Goal: Obtain resource: Download file/media

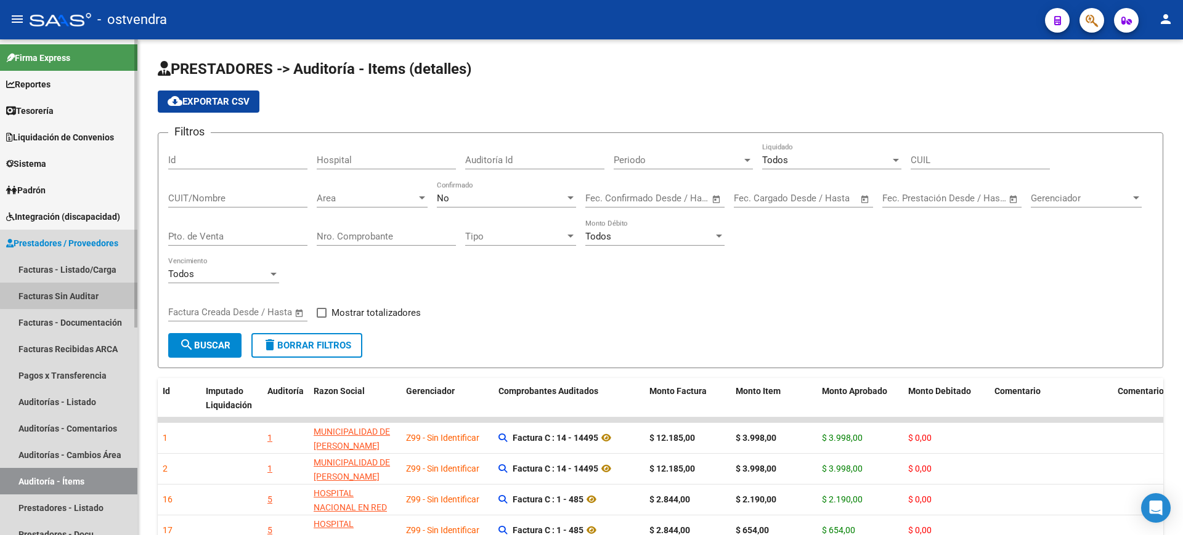
click at [108, 293] on link "Facturas Sin Auditar" at bounding box center [68, 296] width 137 height 26
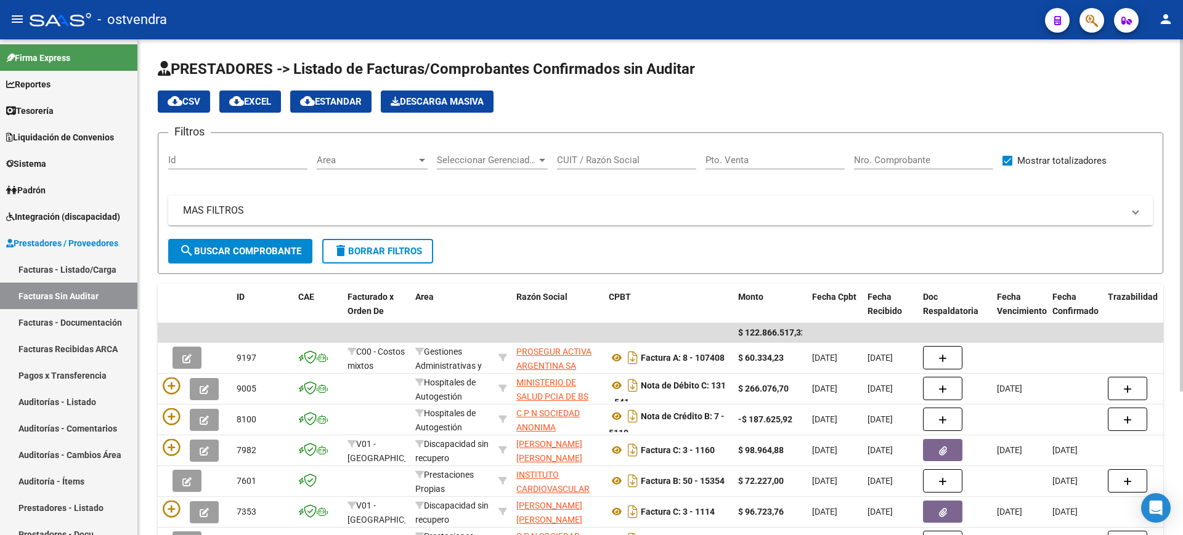
click at [387, 167] on div "Area Area" at bounding box center [372, 156] width 111 height 26
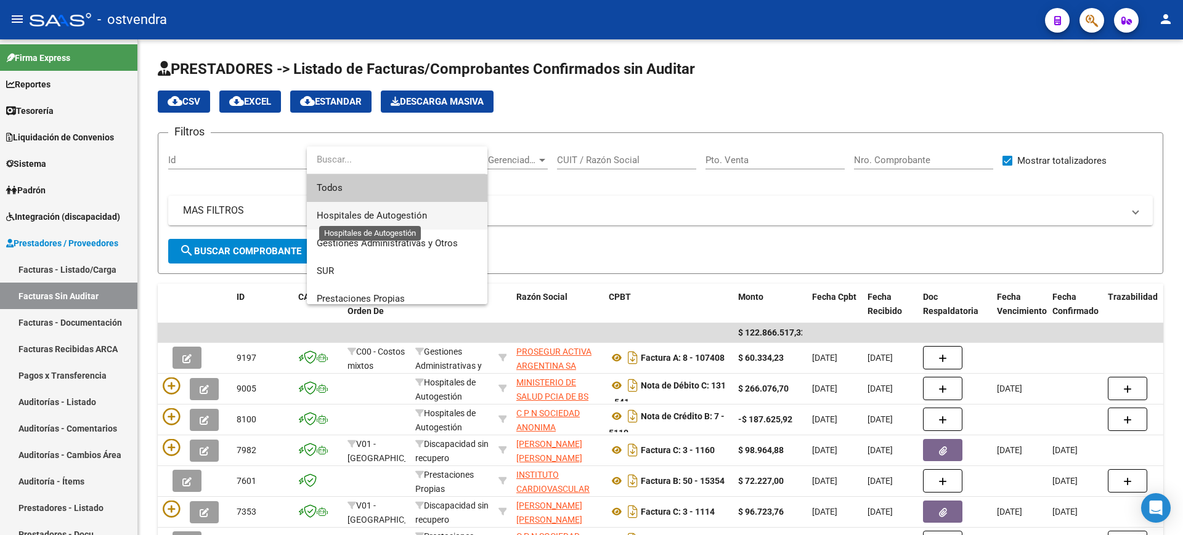
click at [395, 213] on span "Hospitales de Autogestión" at bounding box center [372, 215] width 110 height 11
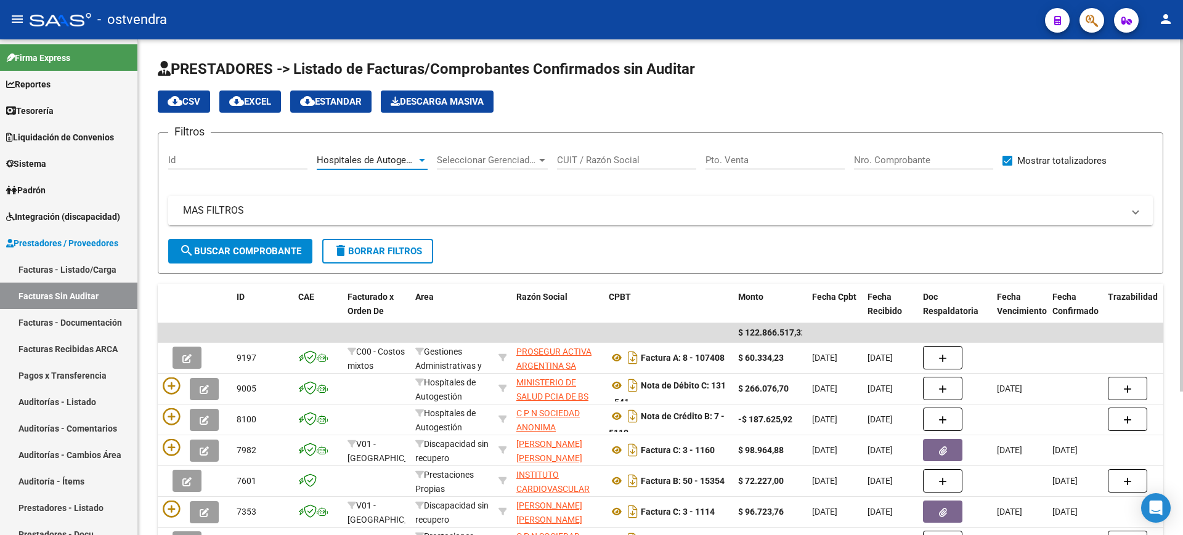
click at [591, 164] on input "CUIT / Razón Social" at bounding box center [626, 160] width 139 height 11
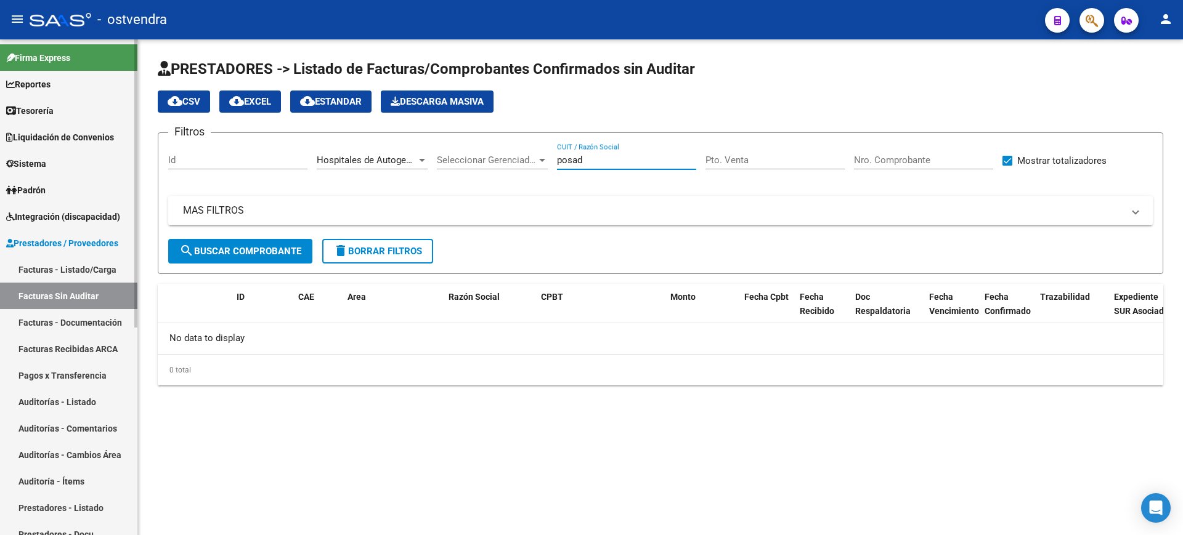
type input "posad"
click at [89, 301] on link "Facturas Sin Auditar" at bounding box center [68, 296] width 137 height 26
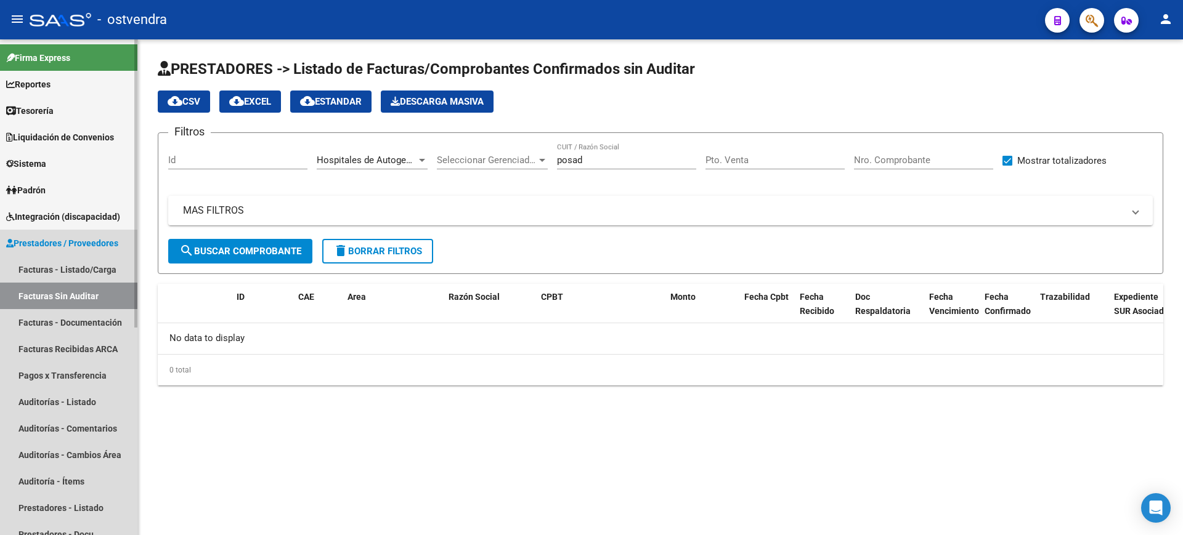
click at [89, 301] on link "Facturas Sin Auditar" at bounding box center [68, 296] width 137 height 26
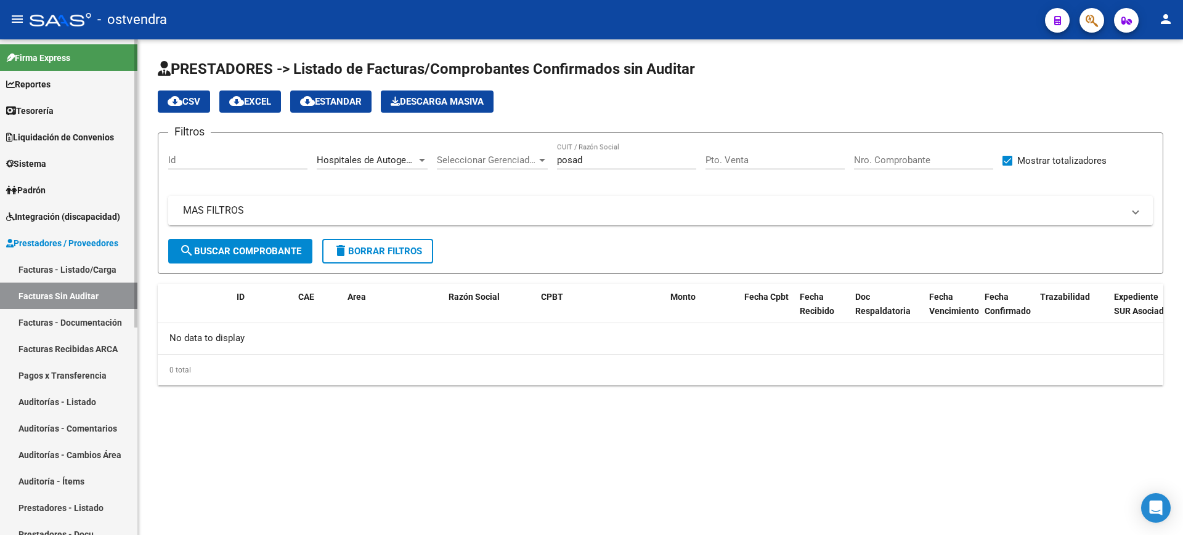
click at [79, 355] on link "Facturas Recibidas ARCA" at bounding box center [68, 349] width 137 height 26
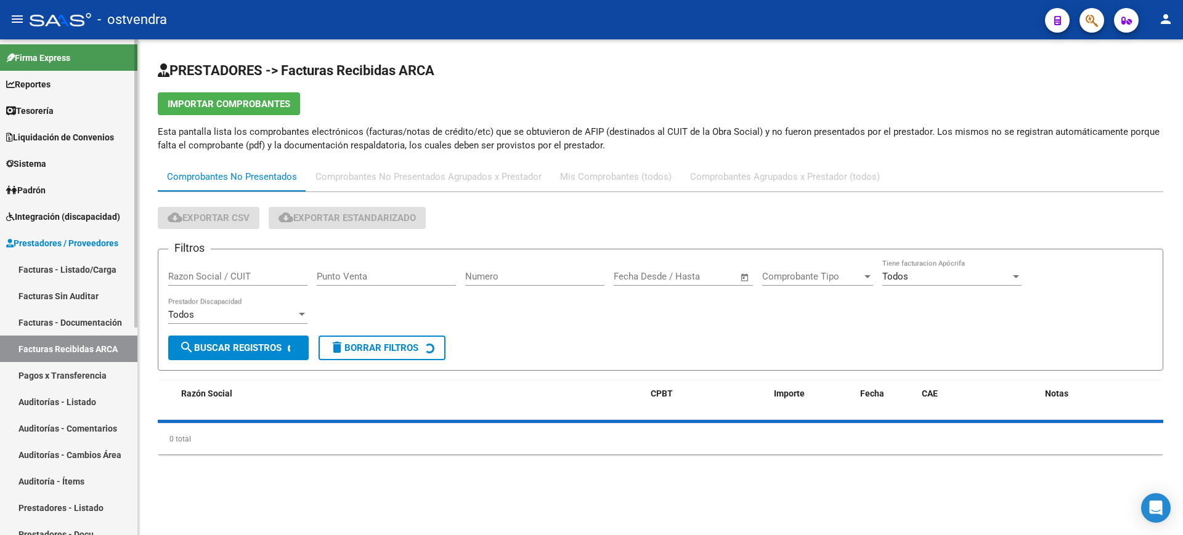
click at [106, 290] on link "Facturas Sin Auditar" at bounding box center [68, 296] width 137 height 26
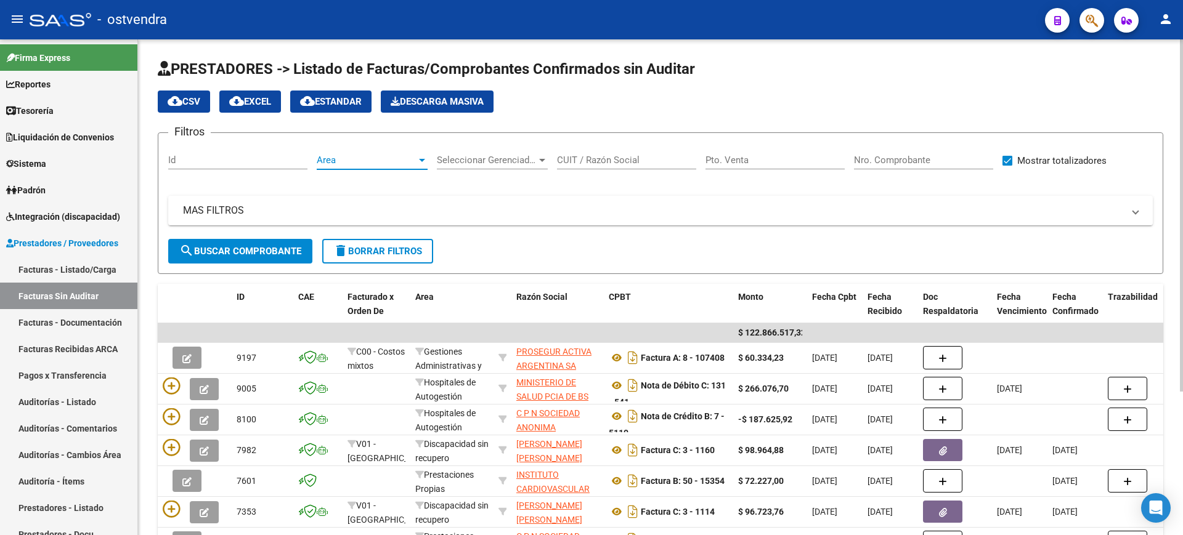
click at [376, 156] on span "Area" at bounding box center [367, 160] width 100 height 11
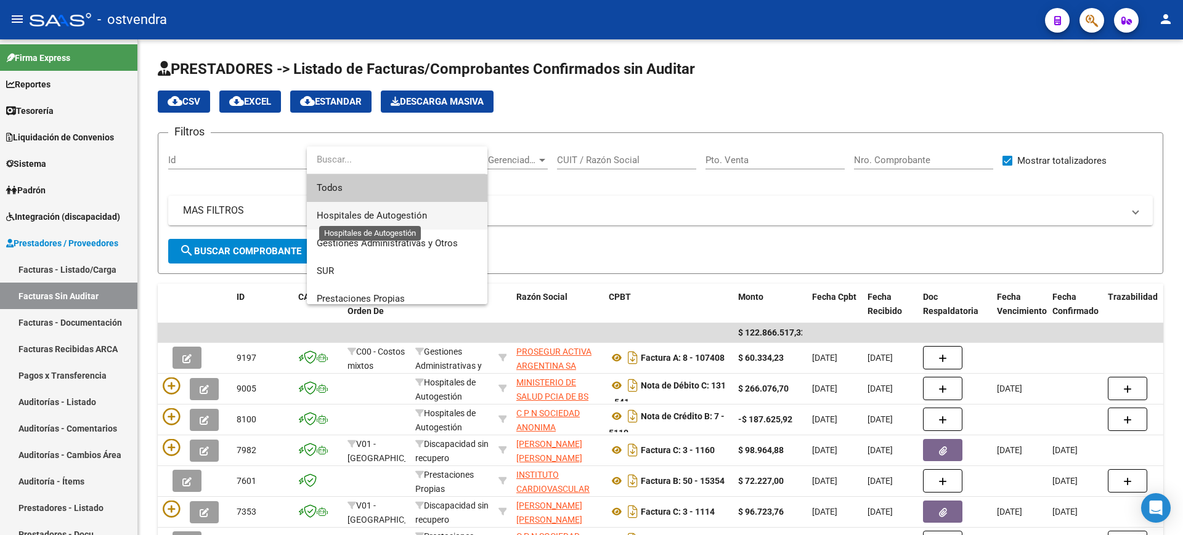
click at [360, 215] on span "Hospitales de Autogestión" at bounding box center [372, 215] width 110 height 11
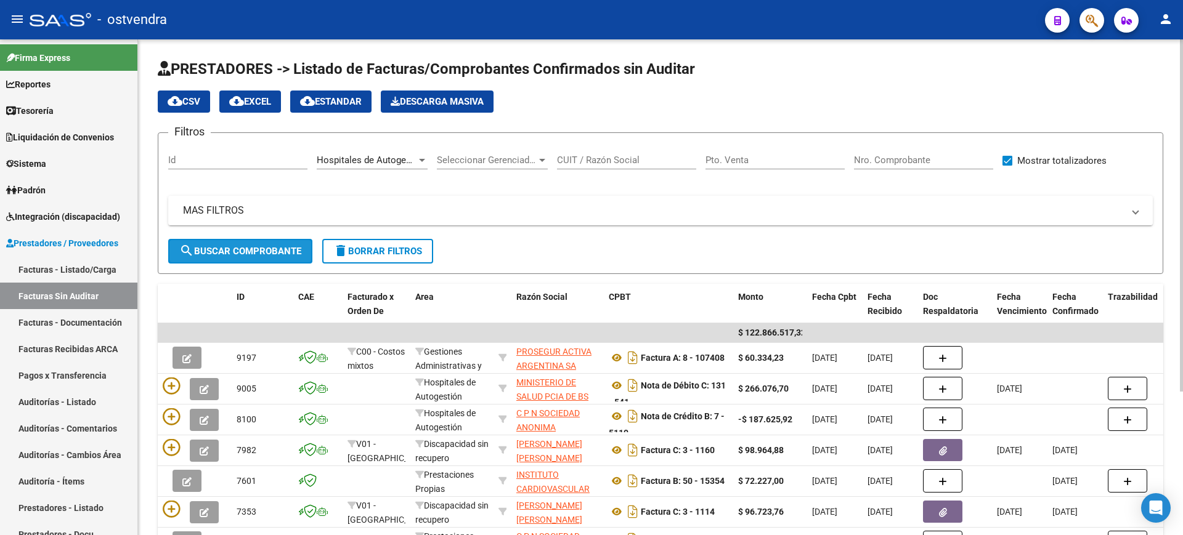
click at [292, 245] on button "search Buscar Comprobante" at bounding box center [240, 251] width 144 height 25
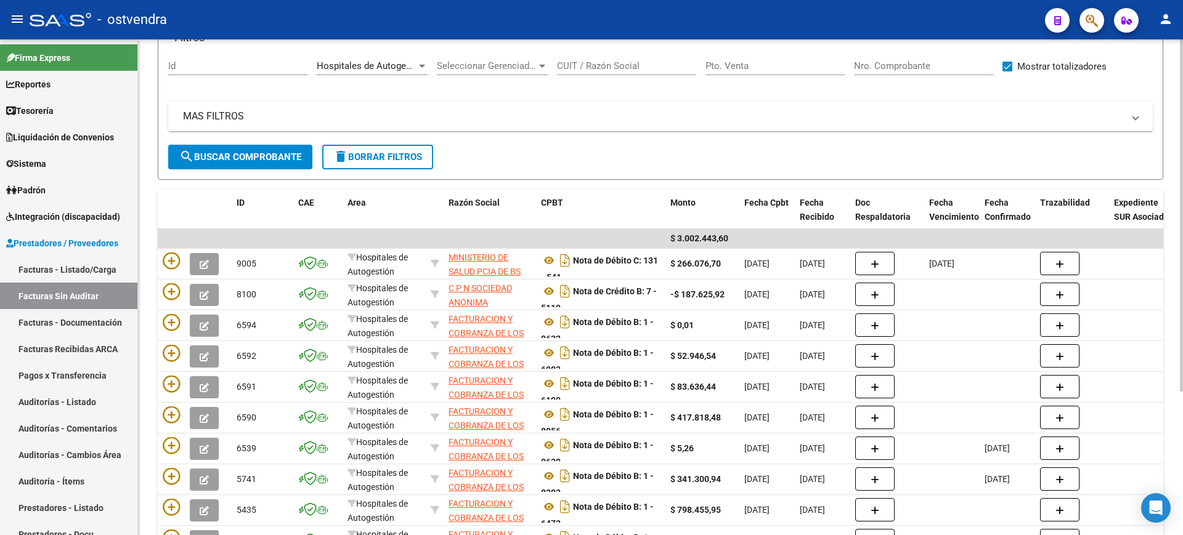
scroll to position [202, 0]
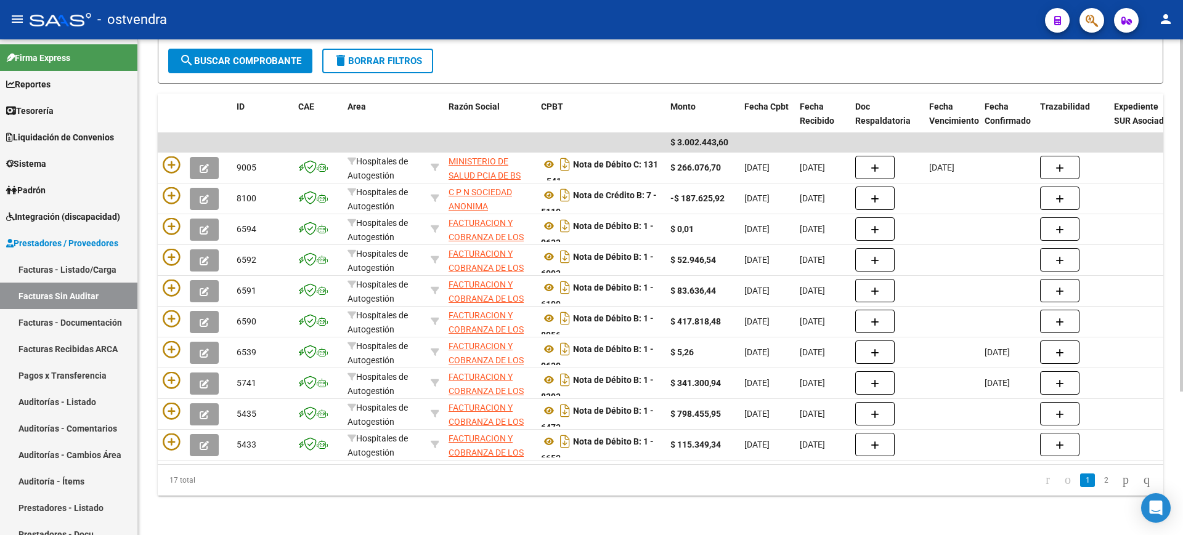
click at [1175, 368] on div "PRESTADORES -> Listado de Facturas/Comprobantes Confirmados sin Auditar cloud_d…" at bounding box center [662, 192] width 1048 height 686
click at [1098, 479] on link "2" at bounding box center [1105, 481] width 15 height 14
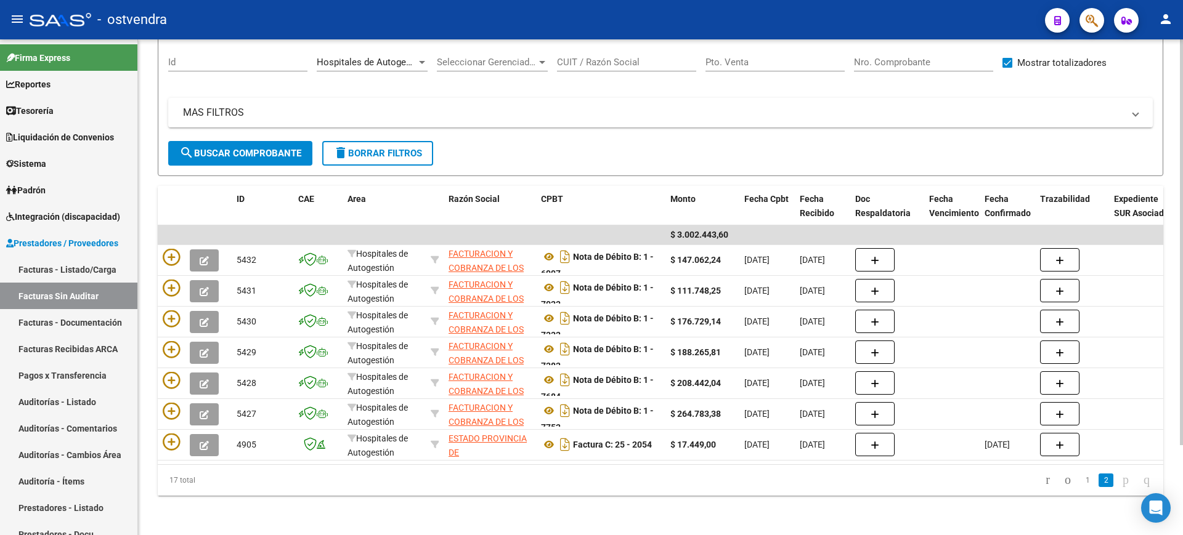
scroll to position [110, 0]
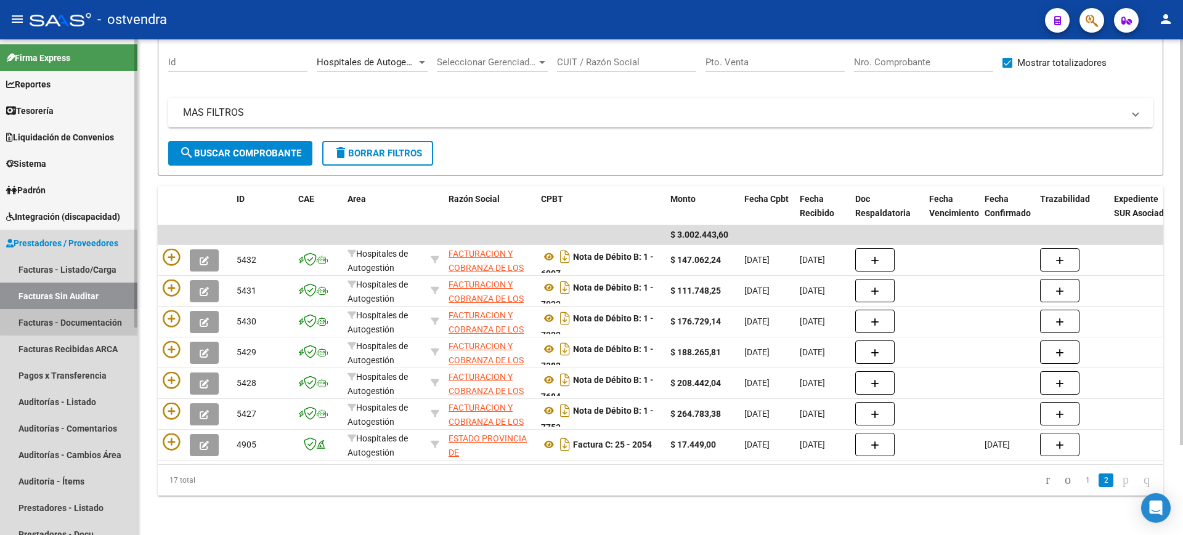
click at [100, 320] on link "Facturas - Documentación" at bounding box center [68, 322] width 137 height 26
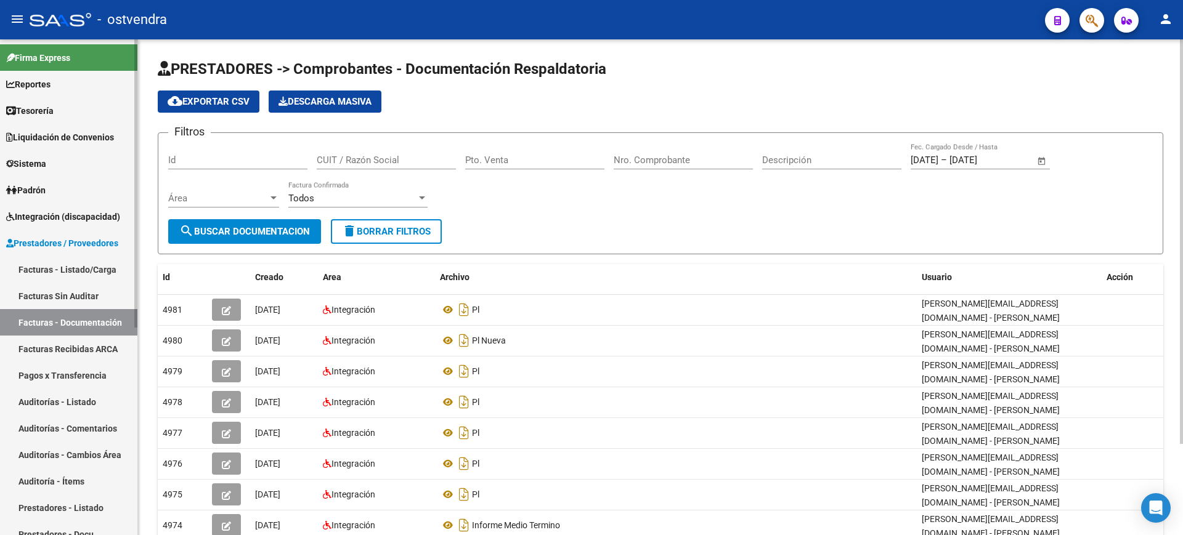
click at [91, 479] on link "Auditoría - Ítems" at bounding box center [68, 481] width 137 height 26
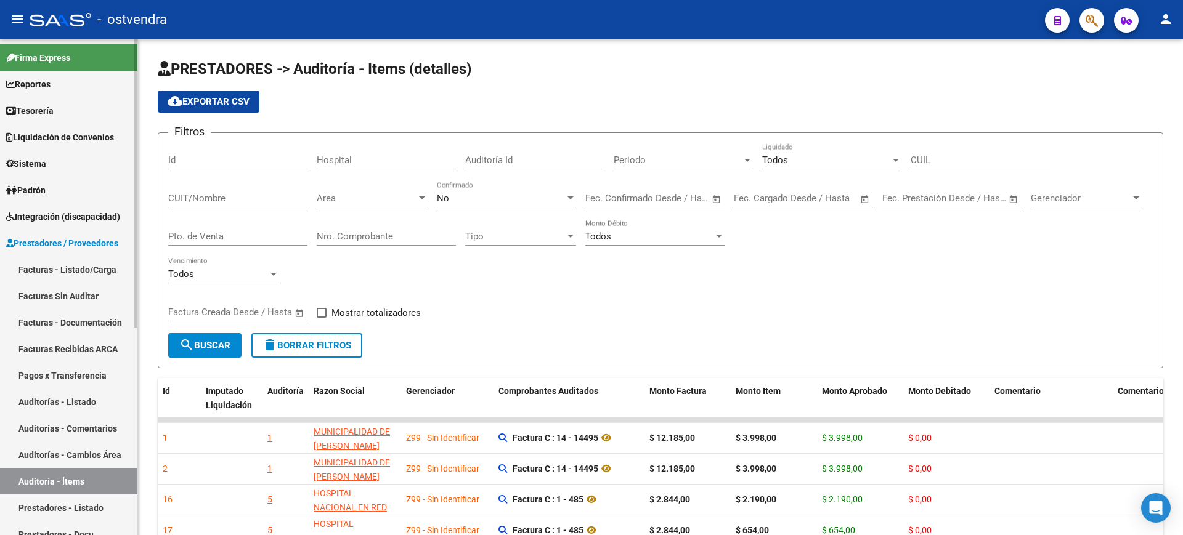
click at [112, 392] on link "Auditorías - Listado" at bounding box center [68, 402] width 137 height 26
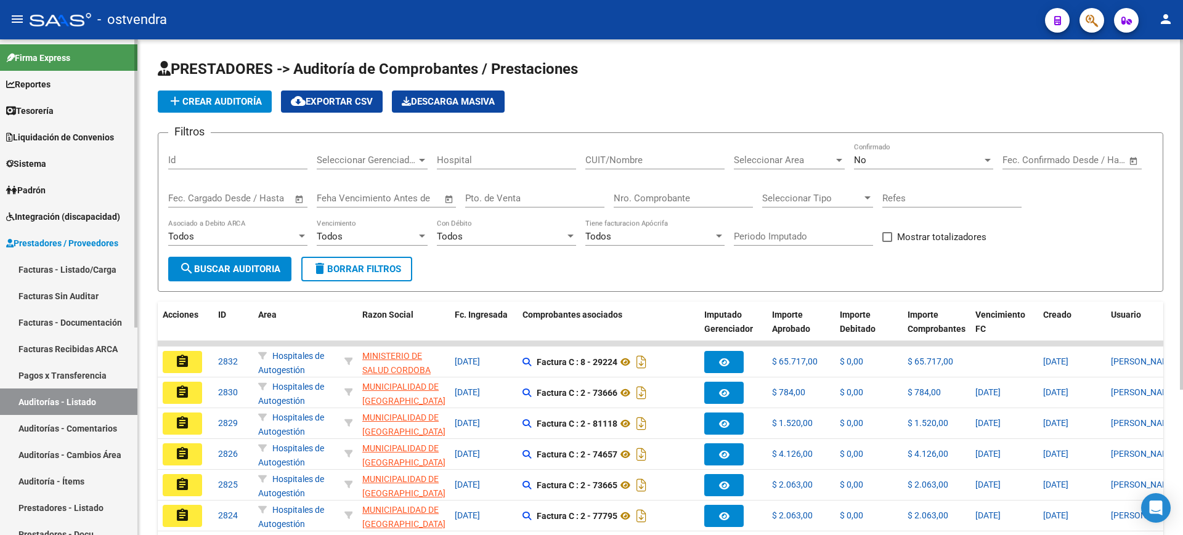
click at [96, 482] on link "Auditoría - Ítems" at bounding box center [68, 481] width 137 height 26
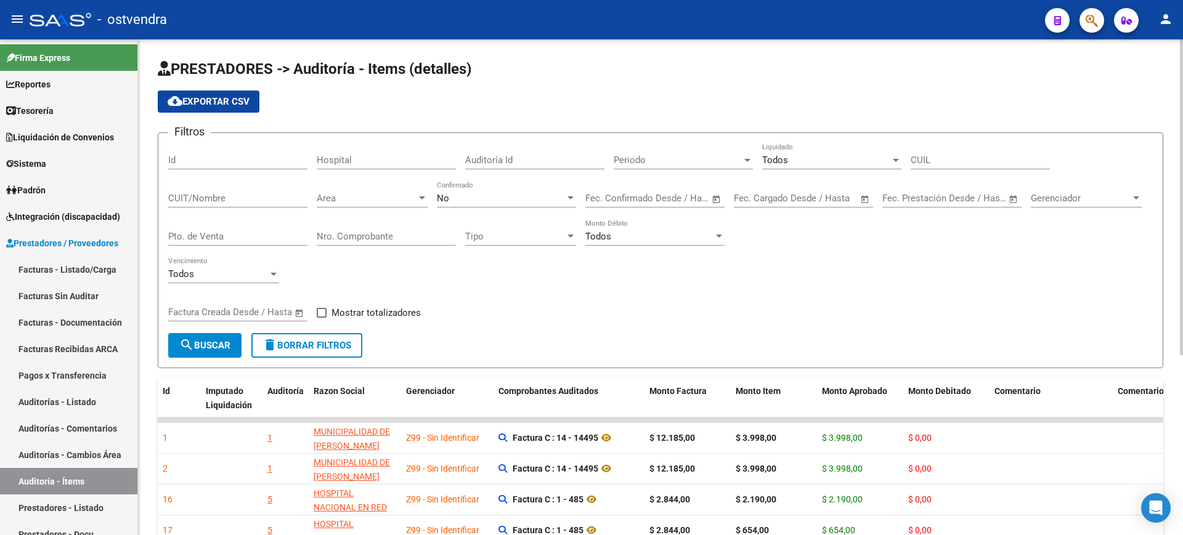
click at [246, 231] on input "Pto. de Venta" at bounding box center [237, 236] width 139 height 11
type input "109"
type input "9395"
click at [214, 344] on span "search Buscar" at bounding box center [204, 345] width 51 height 11
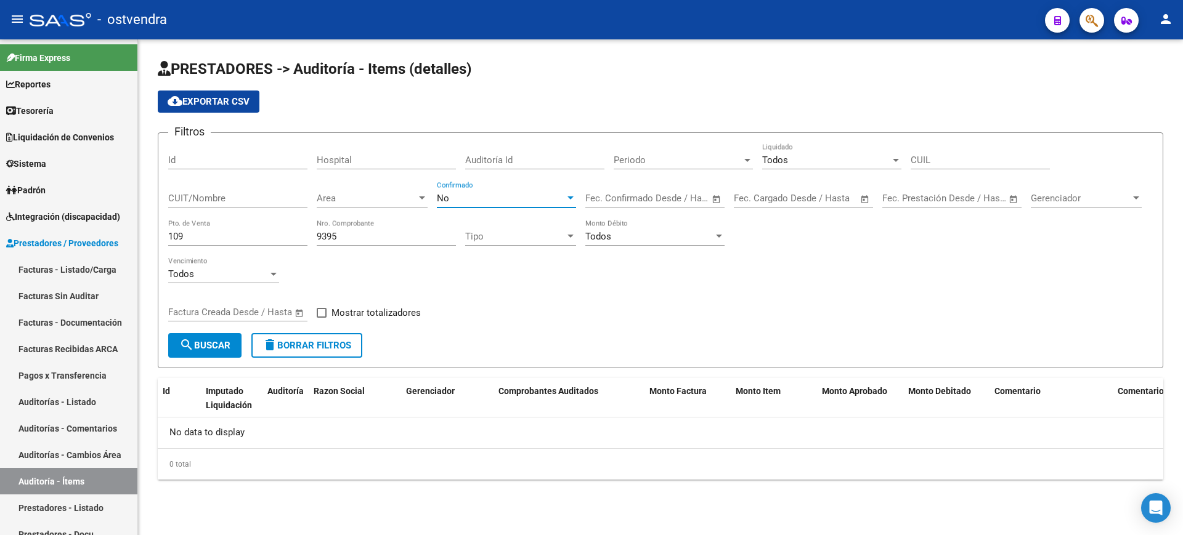
click at [492, 193] on div "No" at bounding box center [501, 198] width 128 height 11
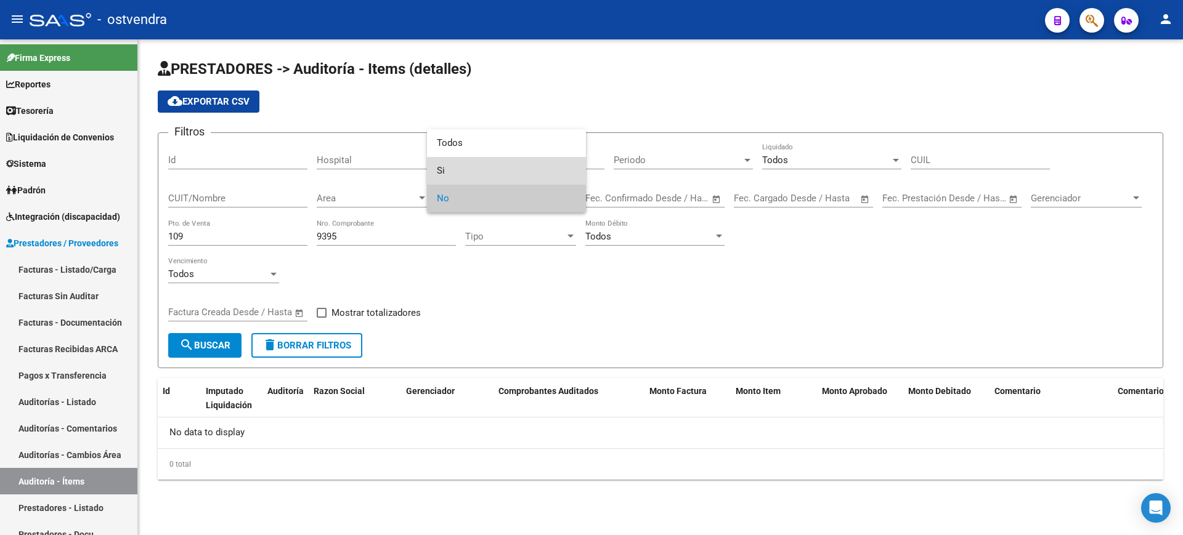
click at [501, 158] on span "Si" at bounding box center [506, 171] width 139 height 28
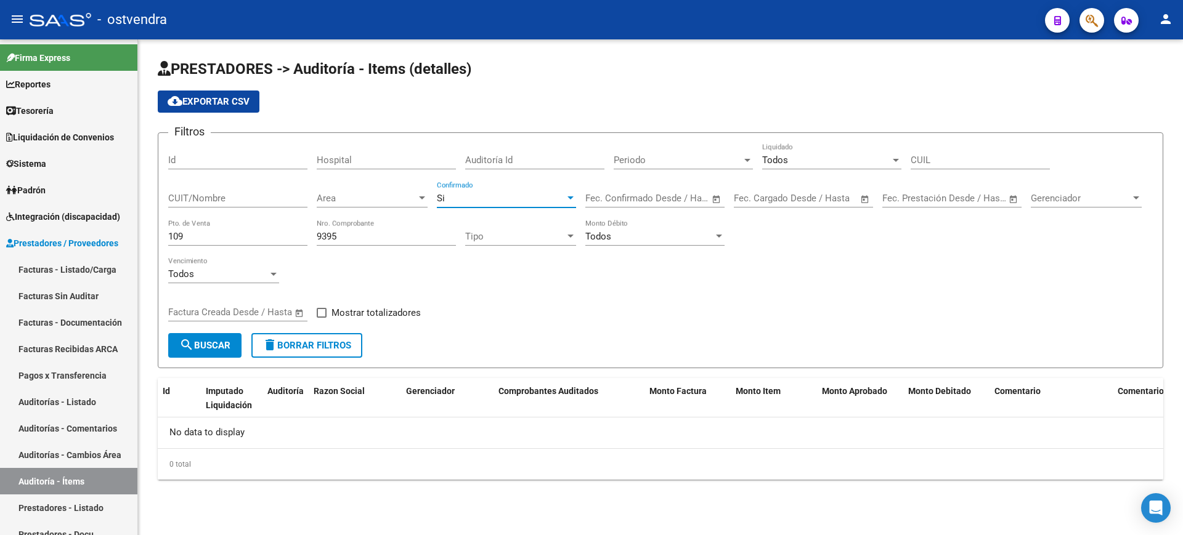
click at [221, 350] on span "search Buscar" at bounding box center [204, 345] width 51 height 11
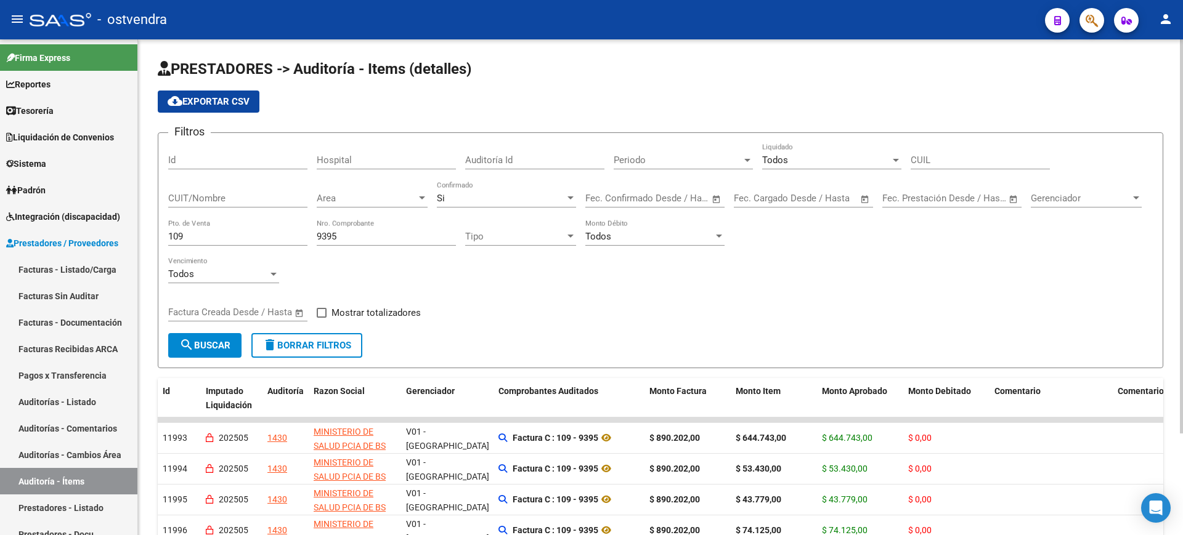
click at [1182, 471] on div at bounding box center [1181, 287] width 3 height 496
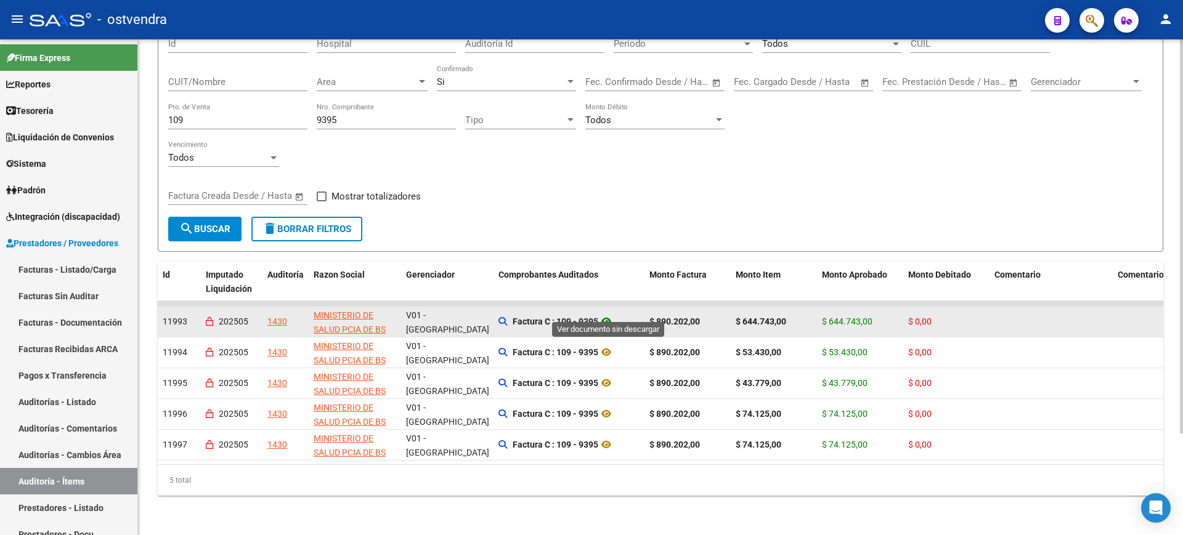
click at [604, 314] on icon at bounding box center [606, 321] width 16 height 15
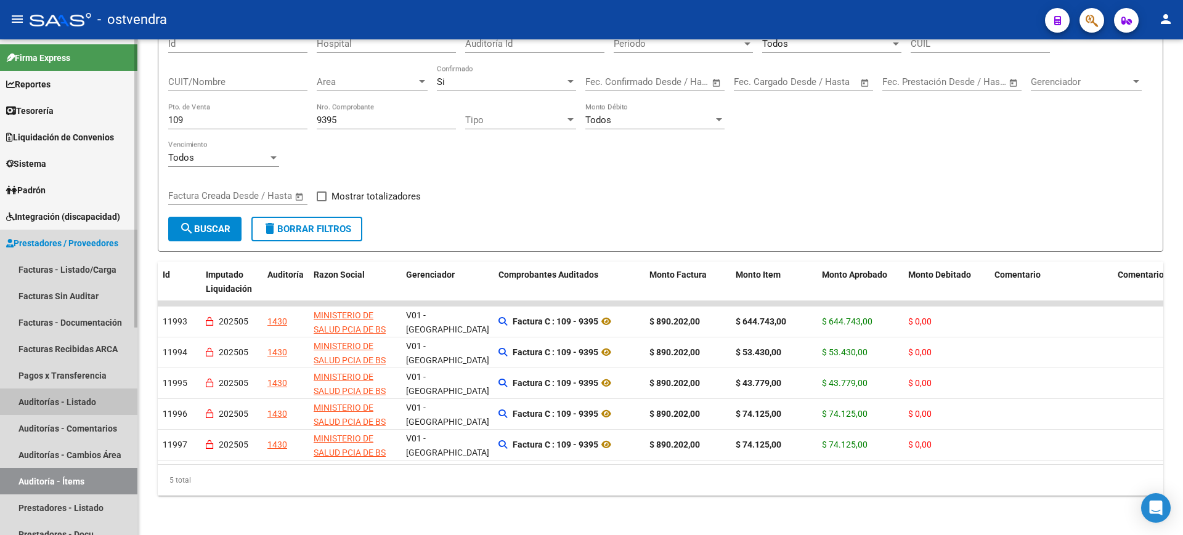
click at [93, 407] on link "Auditorías - Listado" at bounding box center [68, 402] width 137 height 26
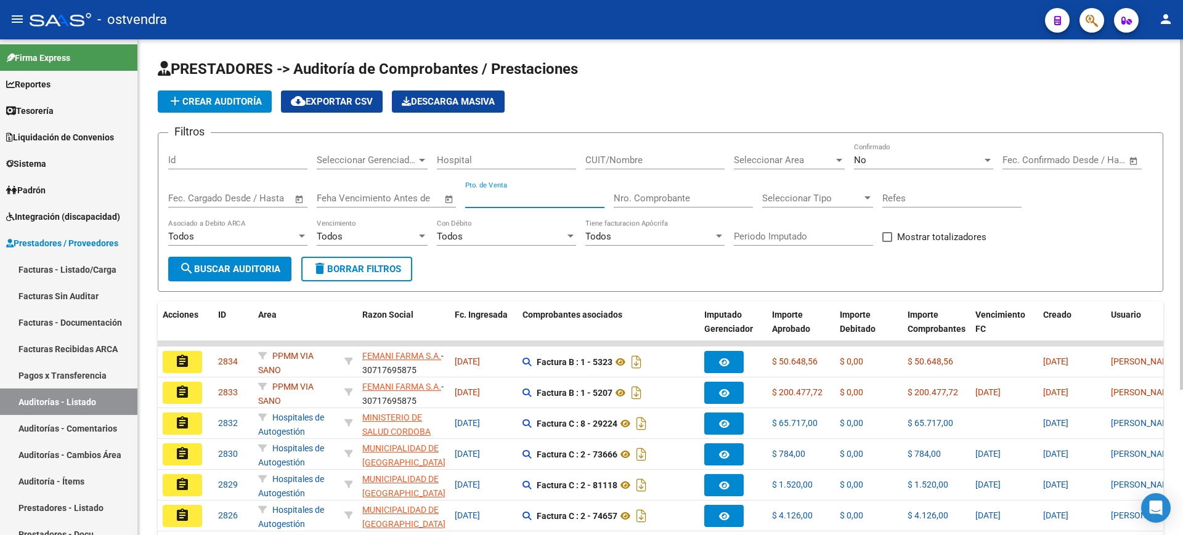
click at [563, 198] on input "Pto. de Venta" at bounding box center [534, 198] width 139 height 11
type input "8"
click at [647, 192] on div "Nro. Comprobante" at bounding box center [683, 194] width 139 height 26
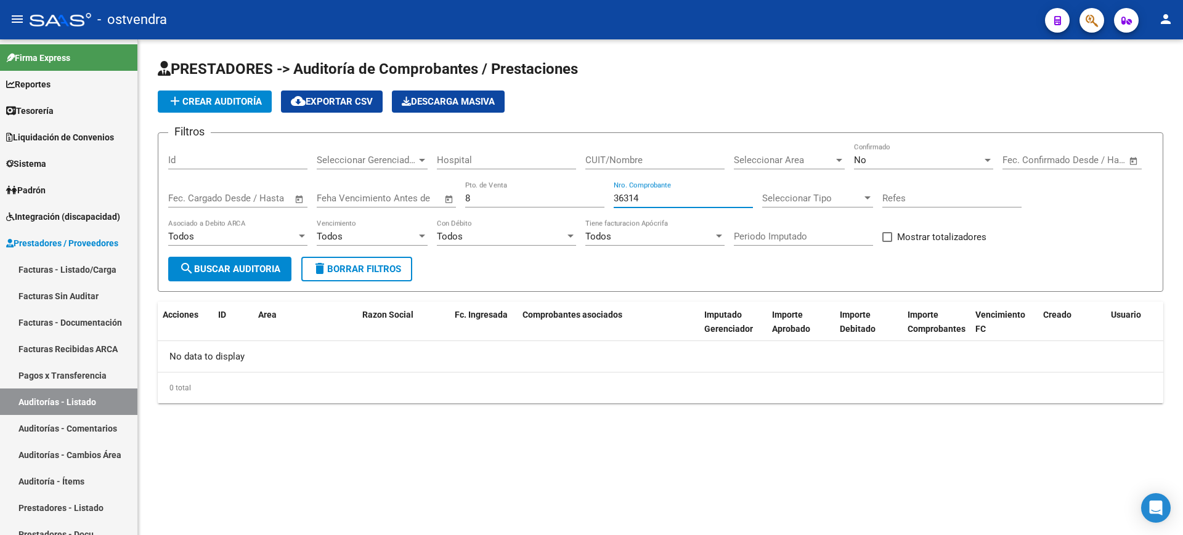
type input "36314"
click at [955, 156] on div "No" at bounding box center [918, 160] width 128 height 11
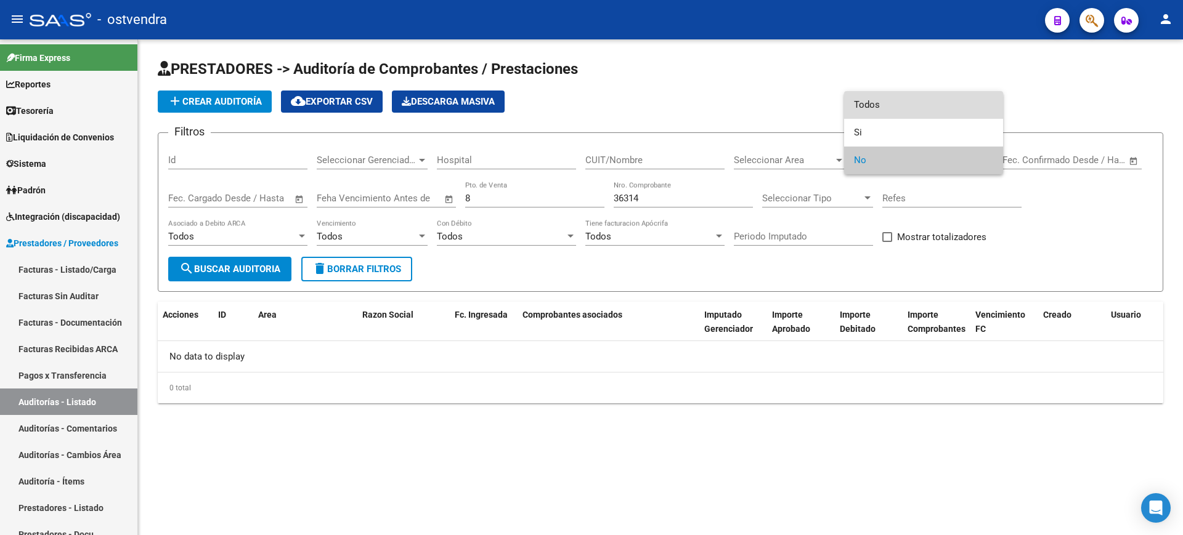
click at [922, 94] on span "Todos" at bounding box center [923, 105] width 139 height 28
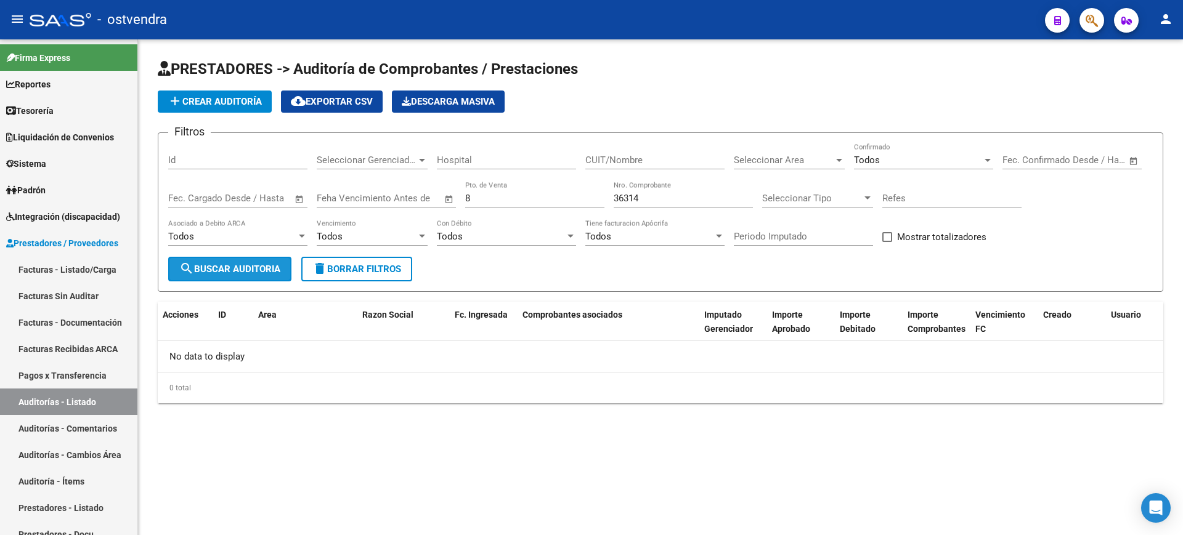
click at [227, 277] on button "search Buscar Auditoria" at bounding box center [229, 269] width 123 height 25
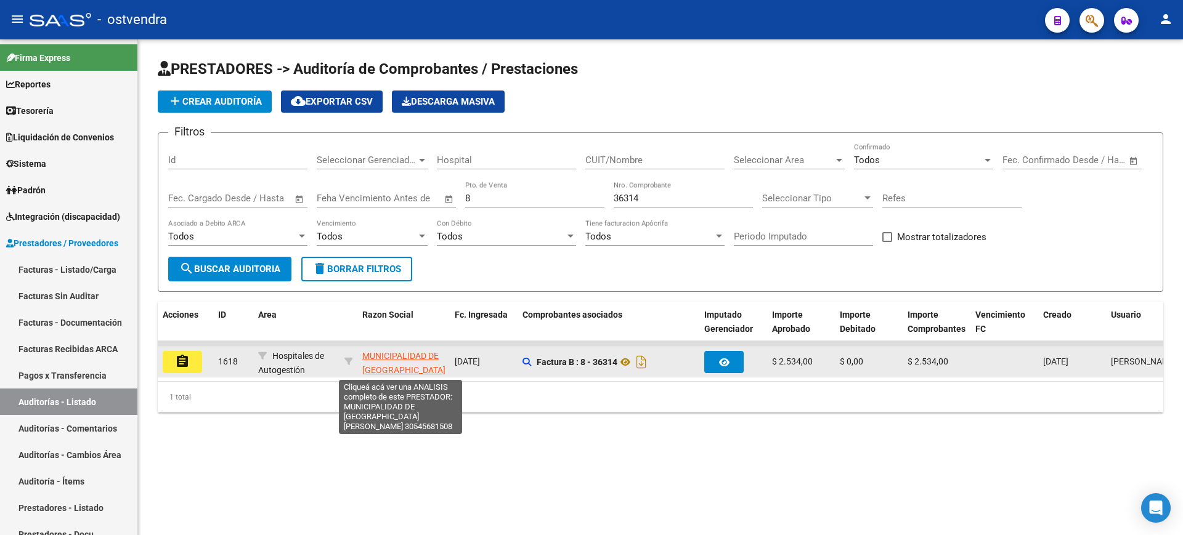
click at [409, 365] on span "MUNICIPALIDAD DE [GEOGRAPHIC_DATA][PERSON_NAME]" at bounding box center [403, 370] width 83 height 38
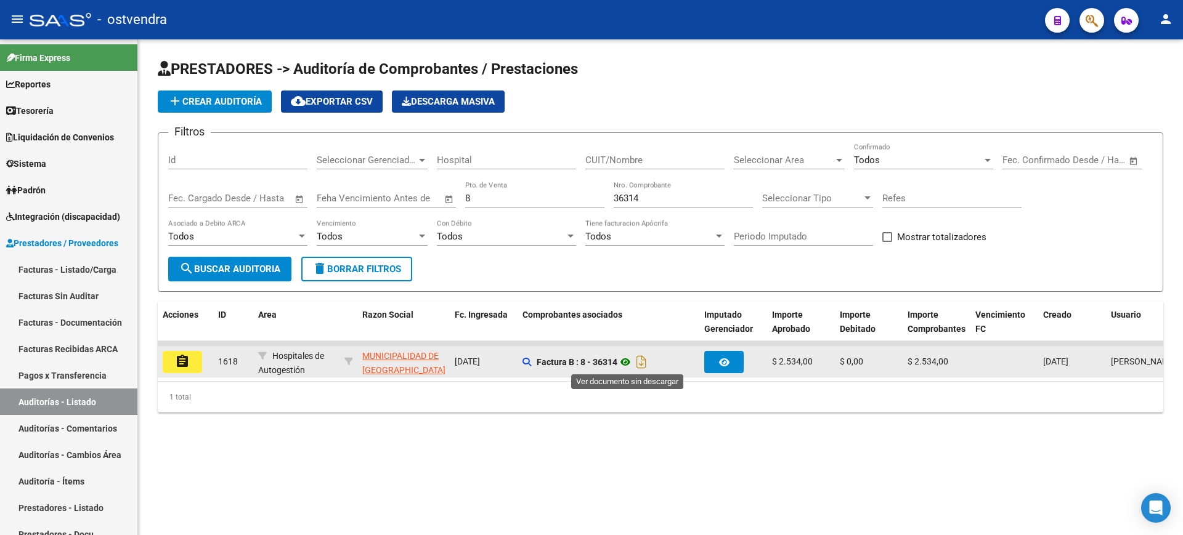
click at [623, 360] on icon at bounding box center [625, 362] width 16 height 15
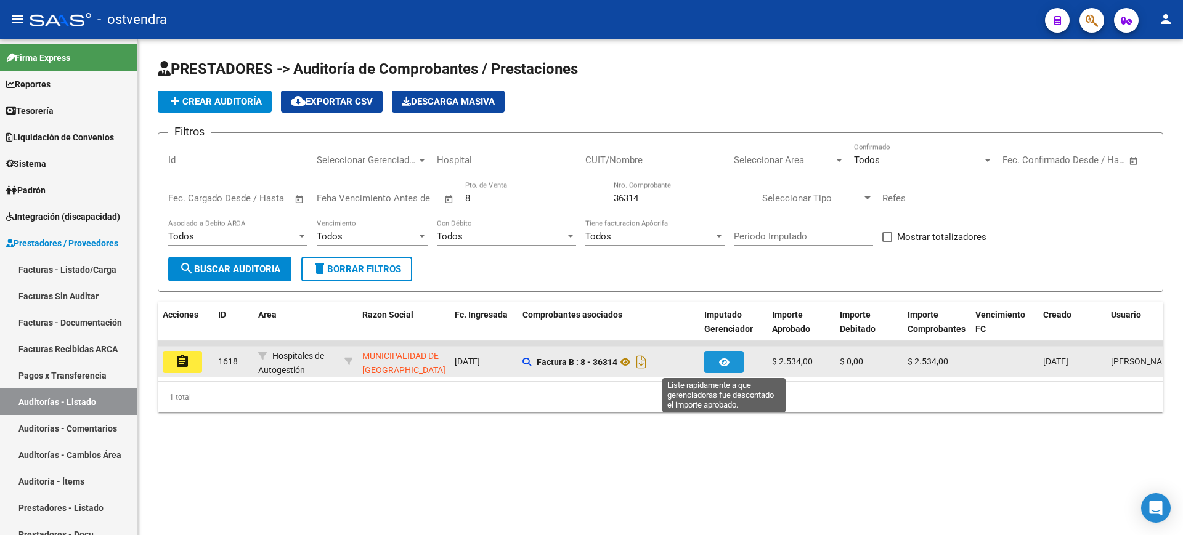
click at [736, 368] on button "button" at bounding box center [723, 362] width 39 height 22
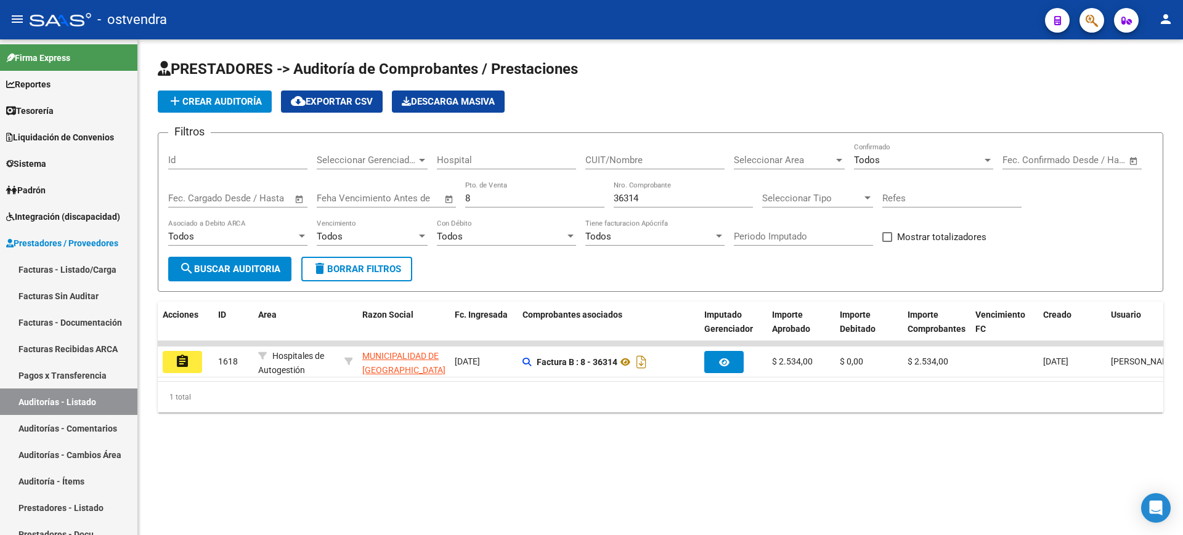
click at [552, 190] on div "8 Pto. de Venta" at bounding box center [534, 194] width 139 height 26
type input "138"
click at [692, 199] on input "36314" at bounding box center [683, 198] width 139 height 11
type input "3"
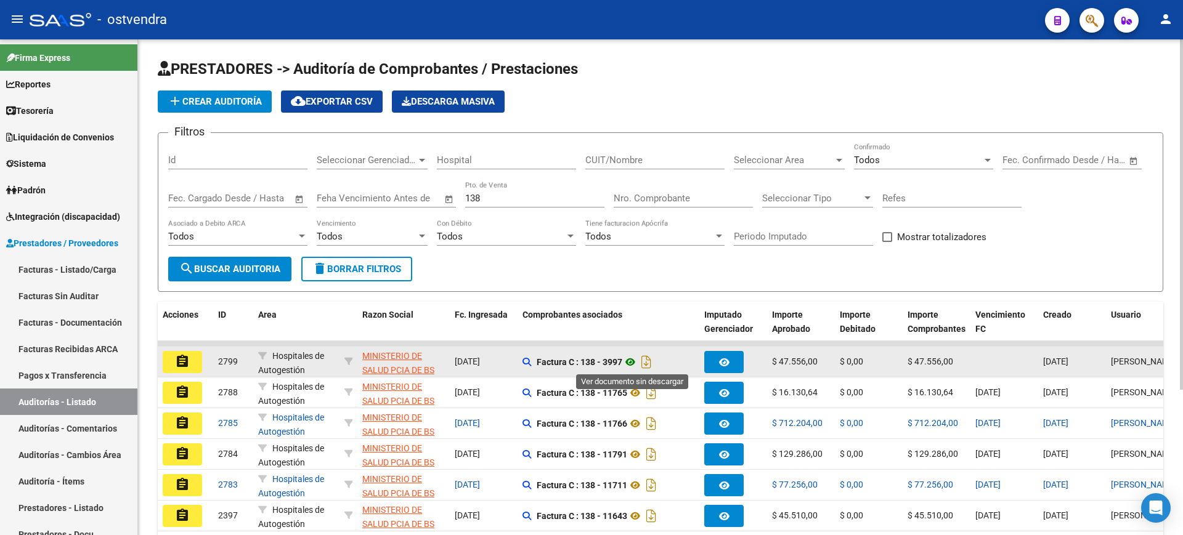
click at [633, 361] on icon at bounding box center [630, 362] width 16 height 15
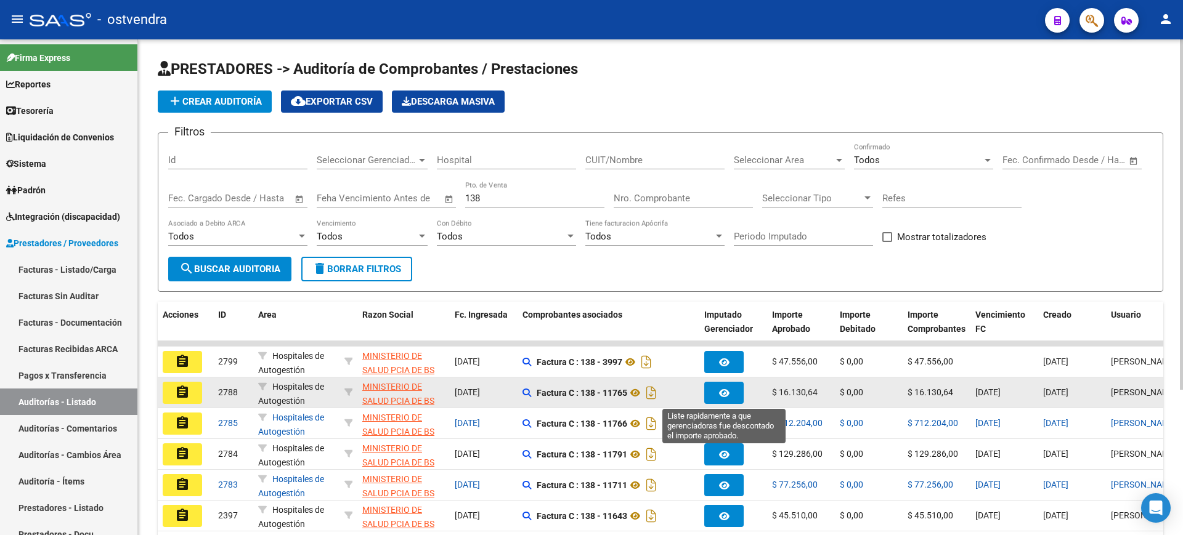
click at [724, 396] on icon "button" at bounding box center [724, 393] width 10 height 9
click at [639, 392] on icon at bounding box center [635, 393] width 16 height 15
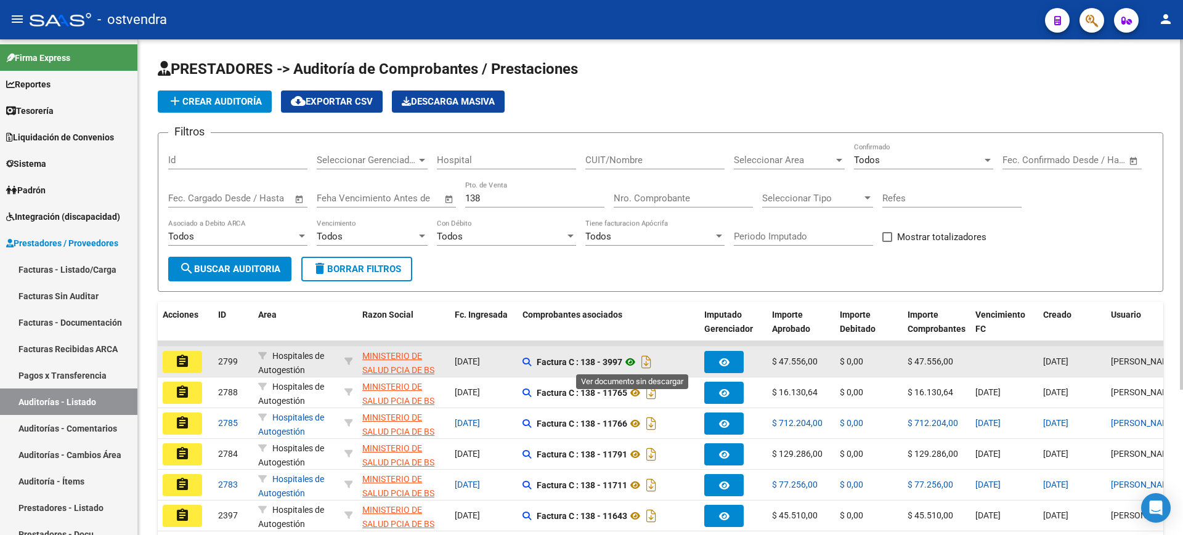
click at [633, 361] on icon at bounding box center [630, 362] width 16 height 15
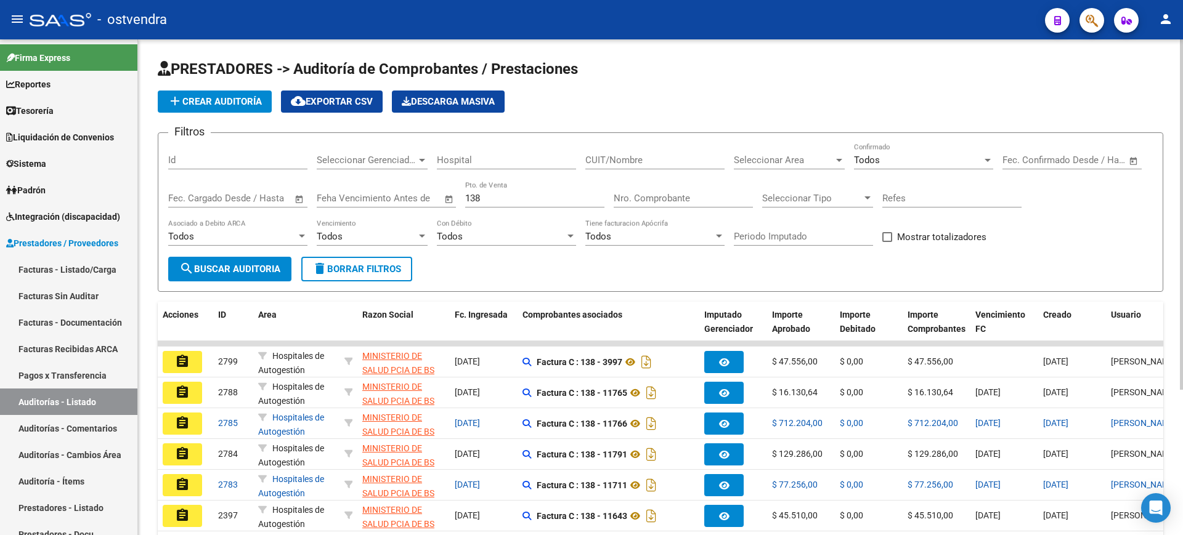
click at [739, 84] on app-list-header "PRESTADORES -> Auditoría de Comprobantes / Prestaciones add Crear Auditoría clo…" at bounding box center [660, 175] width 1005 height 233
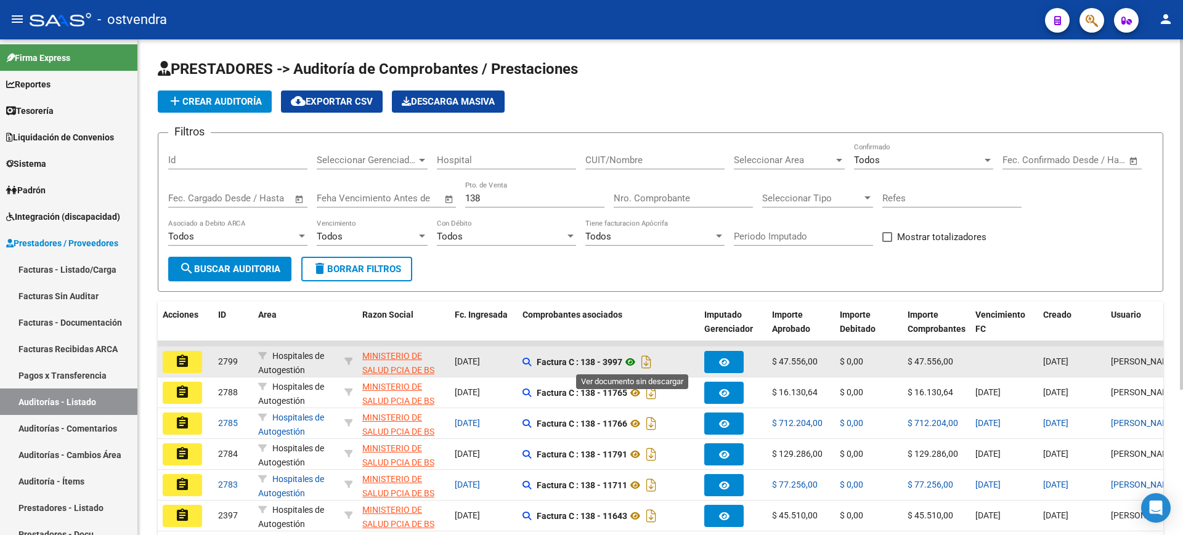
click at [631, 363] on icon at bounding box center [630, 362] width 16 height 15
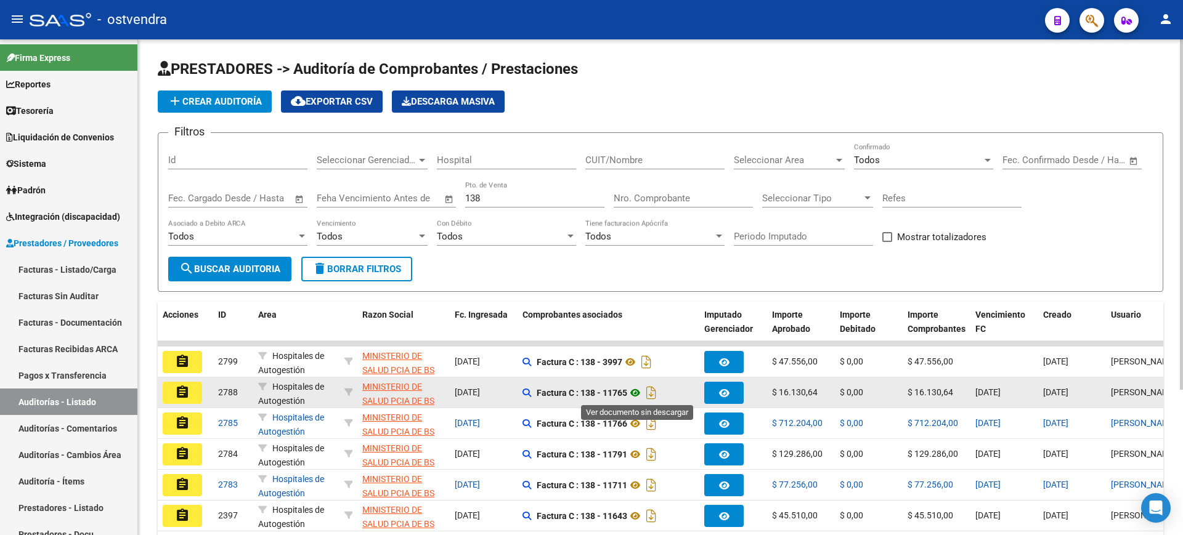
click at [636, 394] on icon at bounding box center [635, 393] width 16 height 15
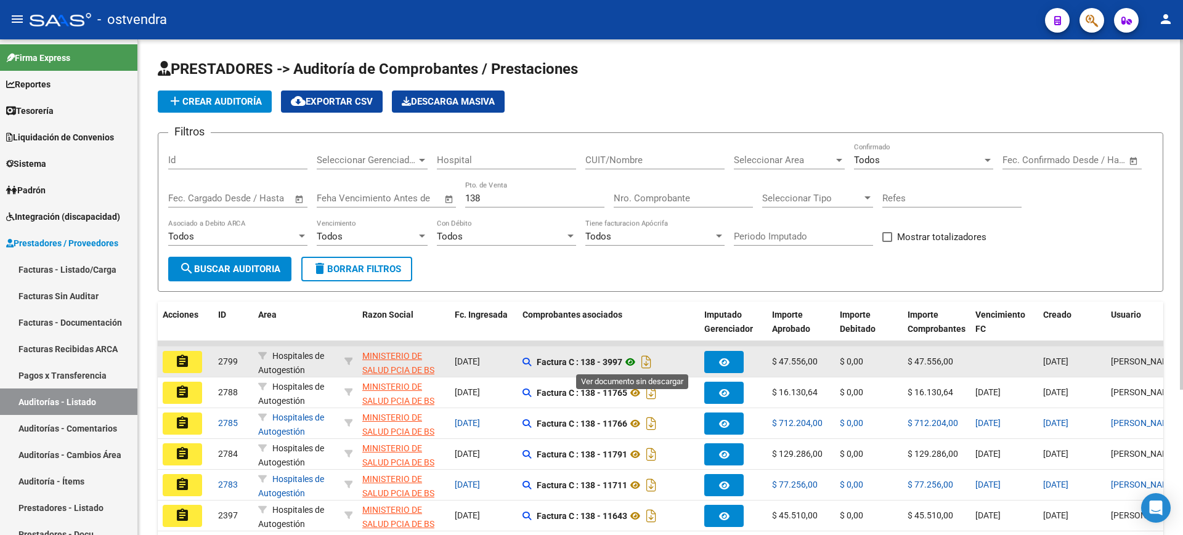
click at [630, 361] on icon at bounding box center [630, 362] width 16 height 15
